Goal: Find specific page/section: Find specific page/section

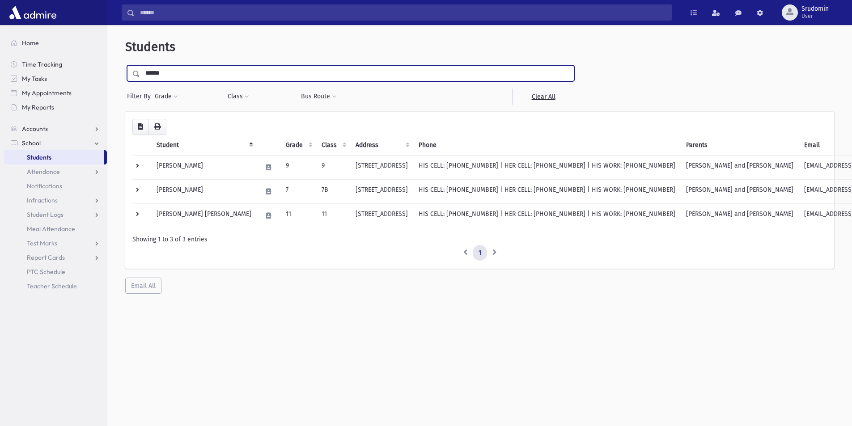
drag, startPoint x: 179, startPoint y: 69, endPoint x: 129, endPoint y: 70, distance: 50.5
click at [129, 70] on div "******" at bounding box center [350, 73] width 447 height 16
type input "******"
click at [125, 65] on input "submit" at bounding box center [137, 71] width 25 height 12
